Goal: Navigation & Orientation: Find specific page/section

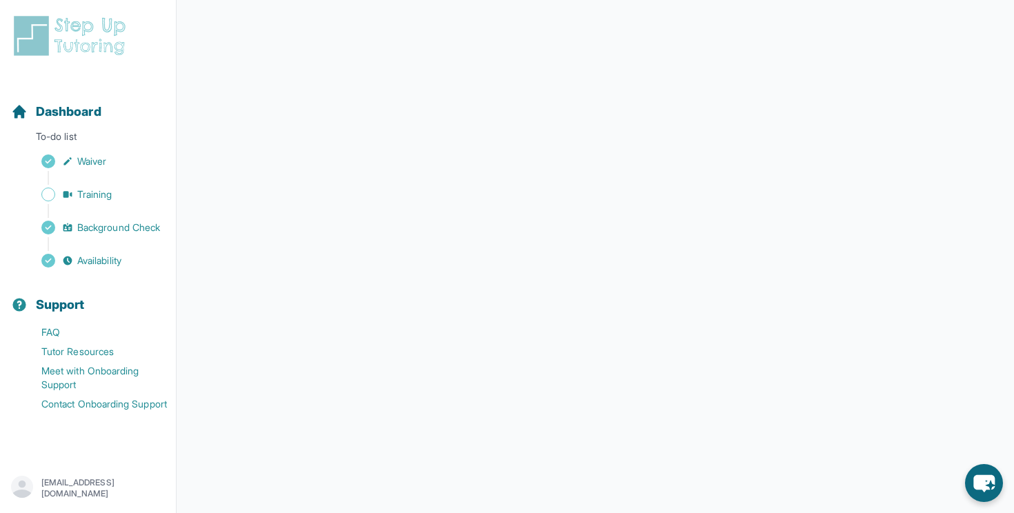
scroll to position [221, 0]
click at [91, 37] on img at bounding box center [72, 36] width 123 height 44
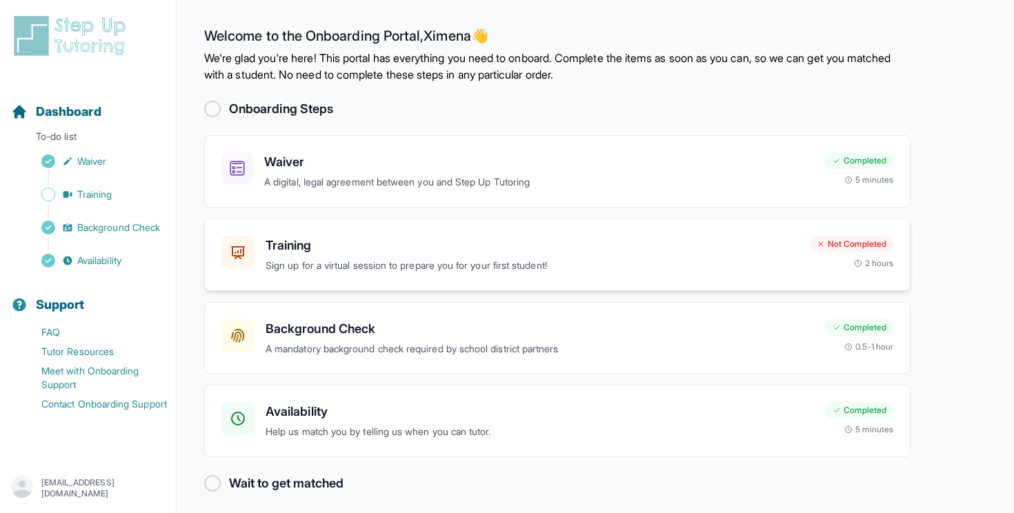
click at [401, 248] on h3 "Training" at bounding box center [532, 245] width 533 height 19
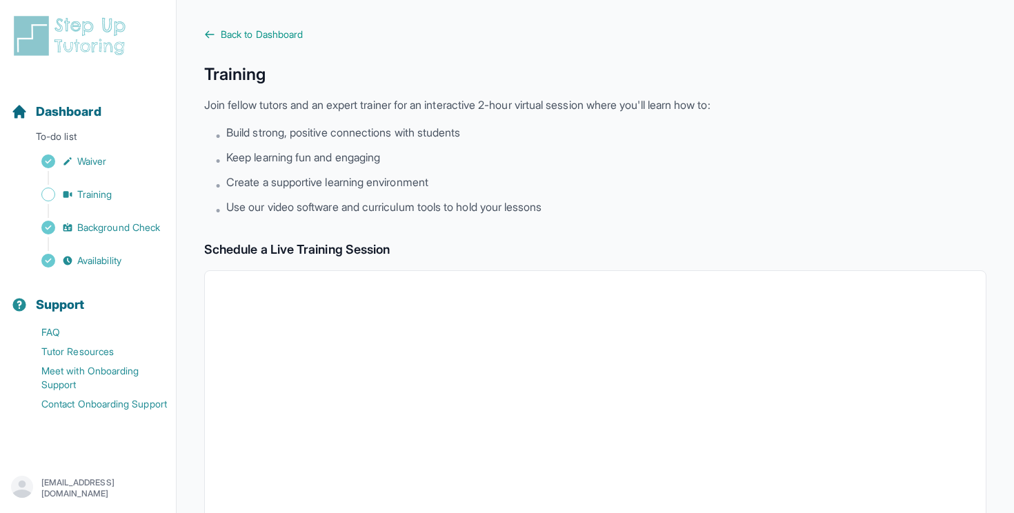
click at [246, 43] on div "Back to Dashboard Training Join fellow tutors and an expert trainer for an inte…" at bounding box center [595, 486] width 783 height 916
click at [246, 33] on span "Back to Dashboard" at bounding box center [262, 35] width 82 height 14
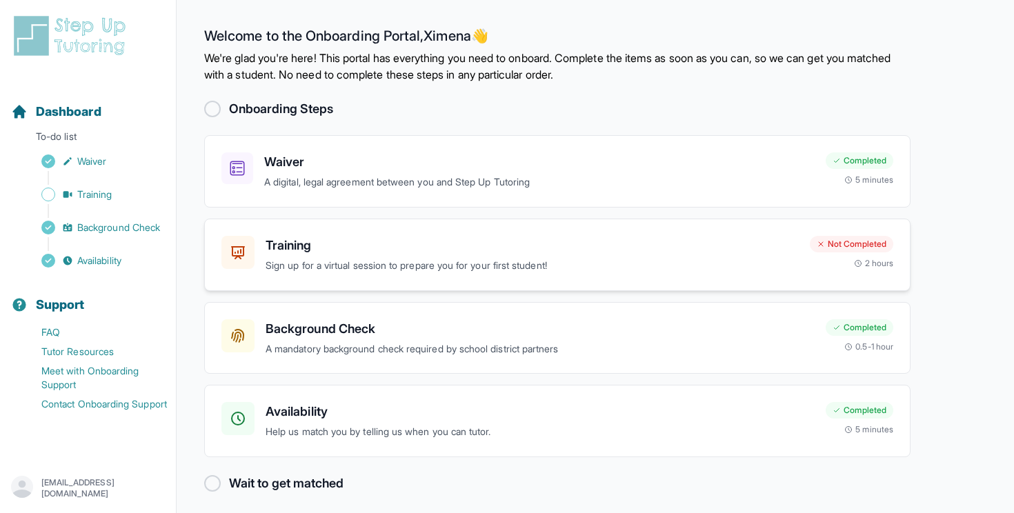
scroll to position [8, 0]
